Goal: Task Accomplishment & Management: Complete application form

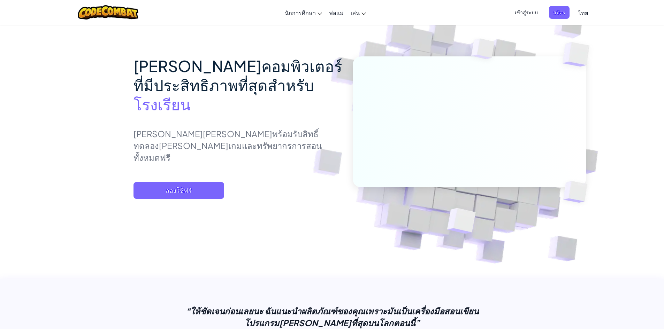
scroll to position [35, 0]
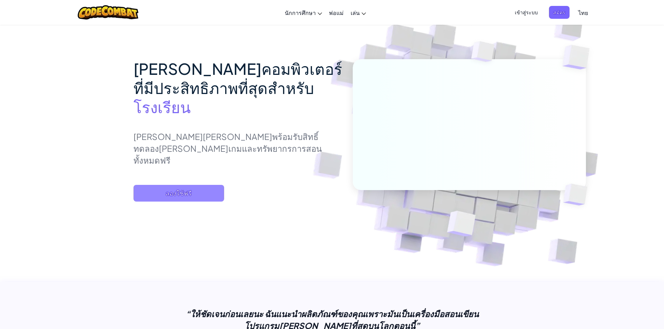
click at [178, 201] on span "ลองใช้ฟรี" at bounding box center [178, 193] width 91 height 17
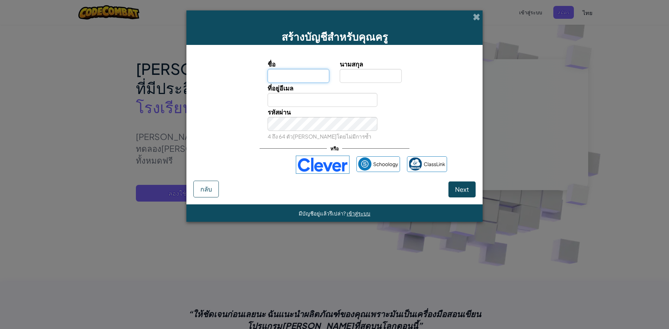
click at [305, 76] on input "ชื่อ" at bounding box center [299, 76] width 62 height 14
type input "[PERSON_NAME]"
click at [369, 74] on input "นามสกุล" at bounding box center [371, 76] width 62 height 14
type input "[PERSON_NAME]"
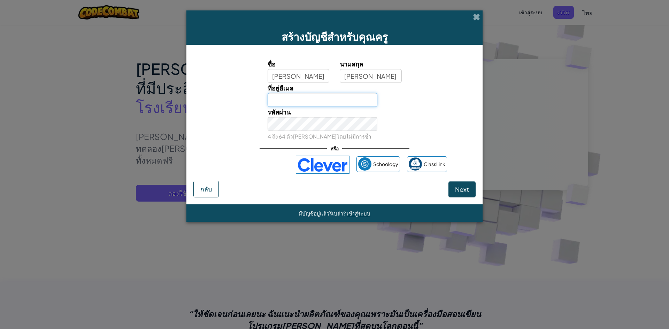
click at [315, 96] on input "ที่อยู่อีเมล" at bounding box center [323, 100] width 110 height 14
type input "[EMAIL_ADDRESS][DOMAIN_NAME]"
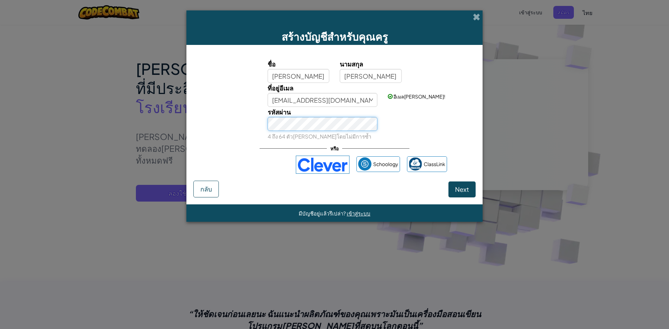
click at [238, 129] on div "รหัสผ่าน 4 ถึง 64 ตัว[PERSON_NAME]โดยไม่มีการซ้ำ" at bounding box center [334, 124] width 289 height 34
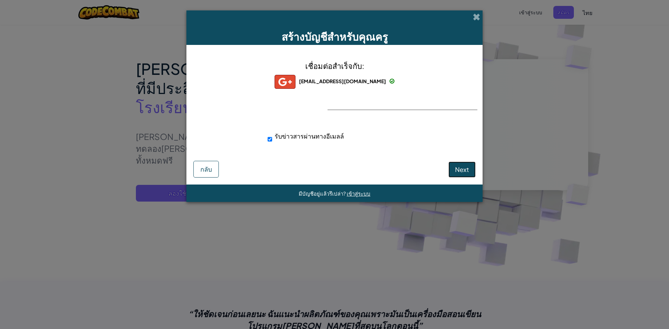
click at [468, 167] on span "Next" at bounding box center [462, 169] width 14 height 8
select select "[GEOGRAPHIC_DATA]"
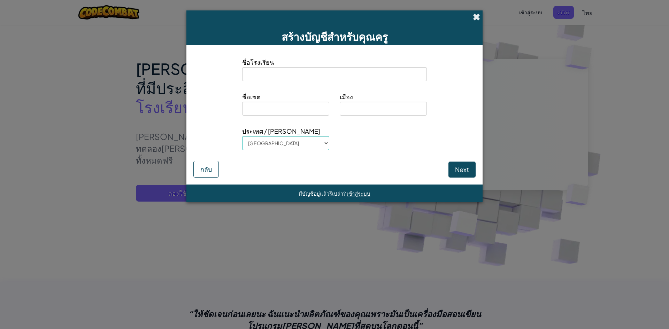
click at [475, 18] on span at bounding box center [476, 16] width 7 height 7
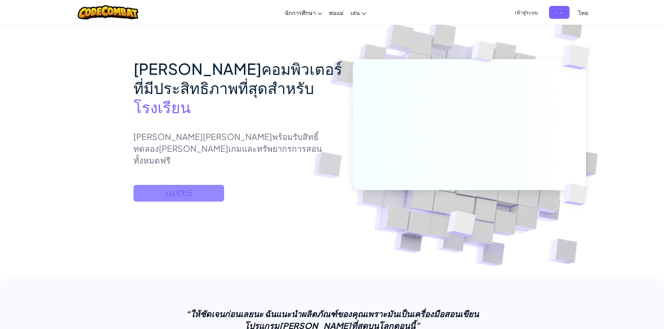
click at [182, 199] on span "ลองใช้ฟรี" at bounding box center [178, 193] width 91 height 17
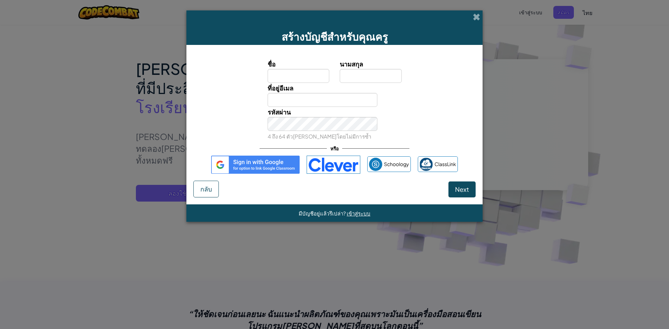
click at [480, 18] on div "สร้างบัญชีสำหรับคุณครู" at bounding box center [334, 27] width 296 height 34
click at [475, 20] on span at bounding box center [476, 16] width 7 height 7
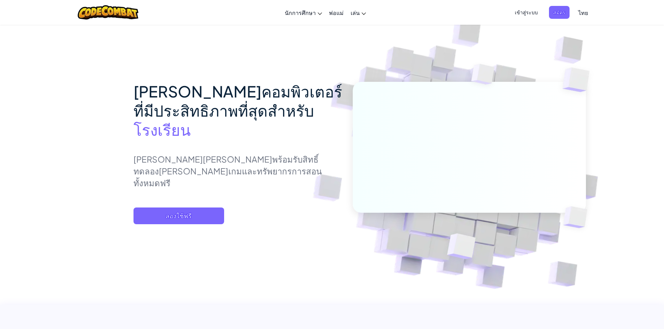
scroll to position [0, 0]
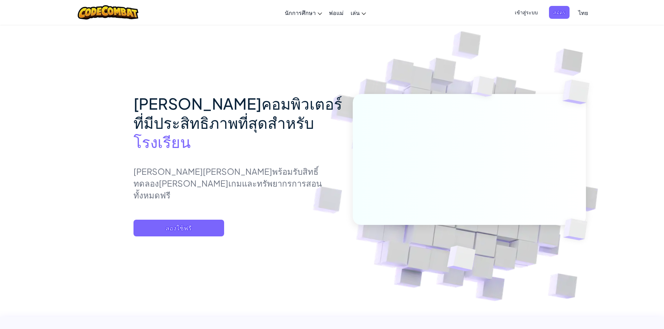
click at [526, 15] on span "เข้าสู่ระบบ" at bounding box center [525, 12] width 31 height 13
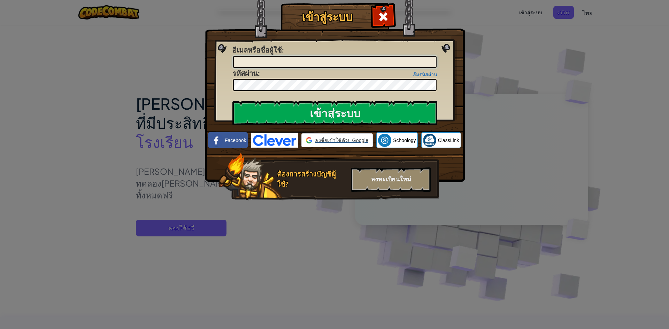
type input "[EMAIL_ADDRESS][DOMAIN_NAME]"
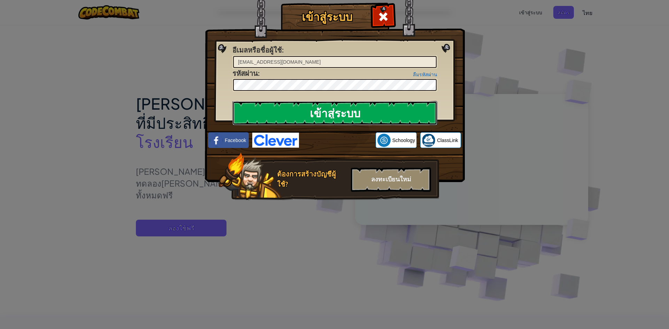
click at [297, 113] on input "เข้าสู่ระบบ" at bounding box center [334, 113] width 205 height 24
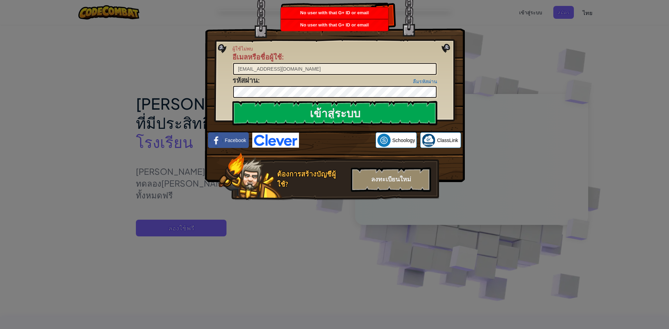
click at [497, 38] on div "เข้าสู่ระบบ ผู้ใช้ไม่พบ อีเมลหรือชื่อผู้ใช้ : [EMAIL_ADDRESS][DOMAIN_NAME] ลืมร…" at bounding box center [334, 164] width 669 height 329
